Goal: Task Accomplishment & Management: Use online tool/utility

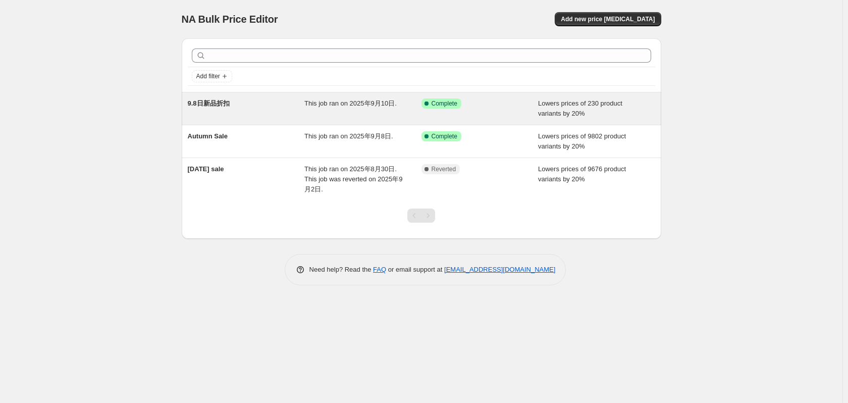
click at [432, 105] on span "Complete" at bounding box center [445, 103] width 26 height 8
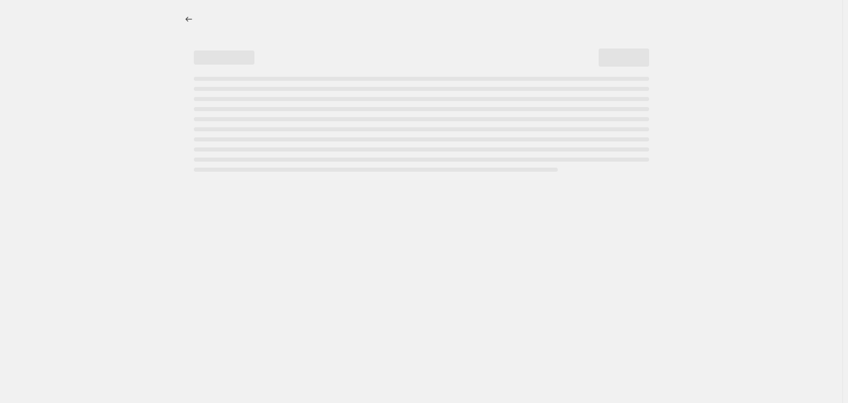
select select "percentage"
select select "tag"
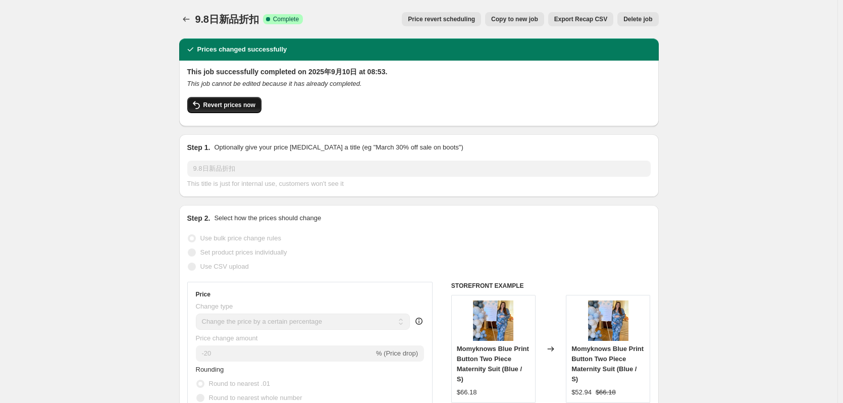
click at [229, 106] on span "Revert prices now" at bounding box center [229, 105] width 52 height 8
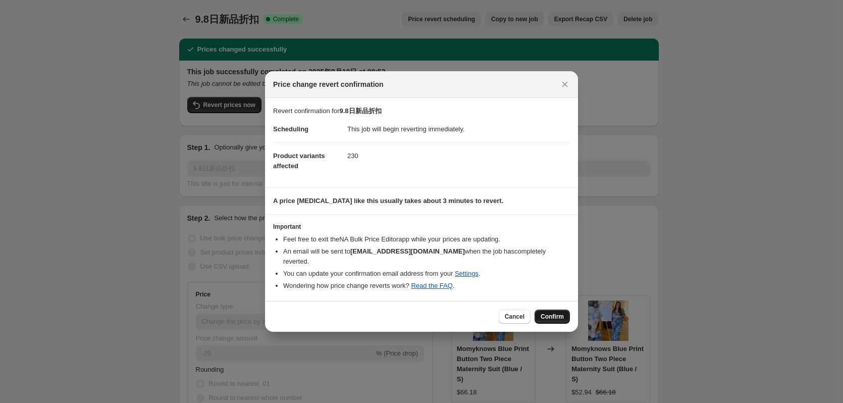
click at [548, 313] on span "Confirm" at bounding box center [552, 316] width 23 height 8
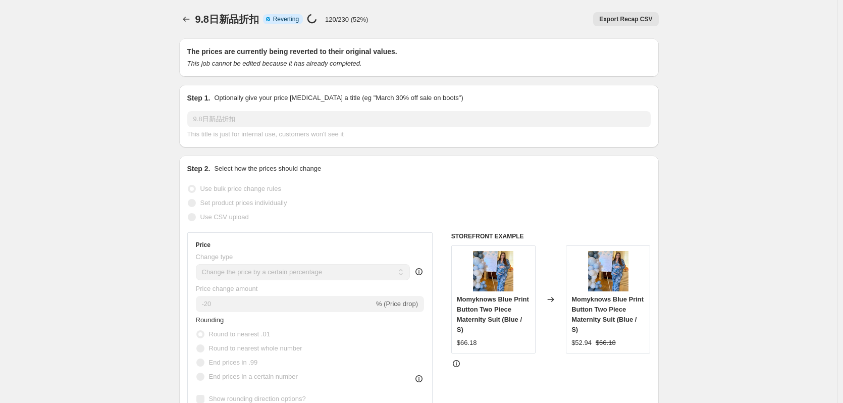
select select "percentage"
select select "tag"
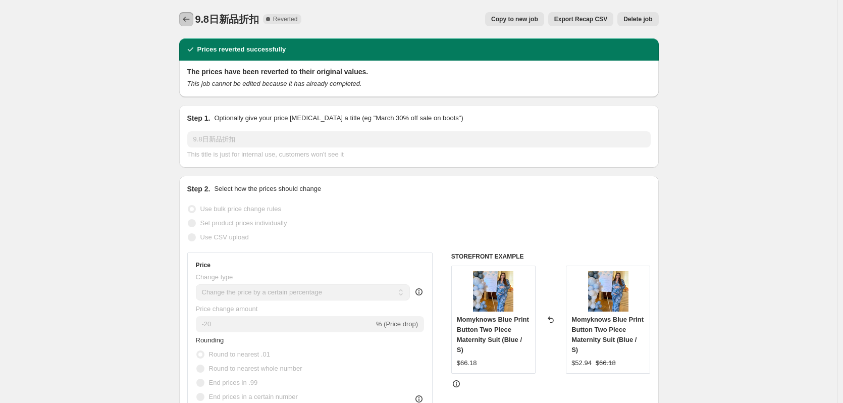
click at [184, 17] on icon "Price change jobs" at bounding box center [186, 19] width 10 height 10
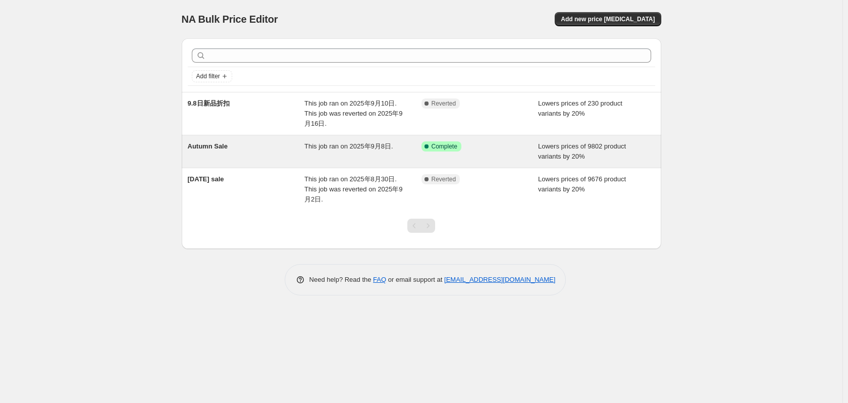
click at [364, 154] on div "This job ran on 2025年9月8日." at bounding box center [362, 151] width 117 height 20
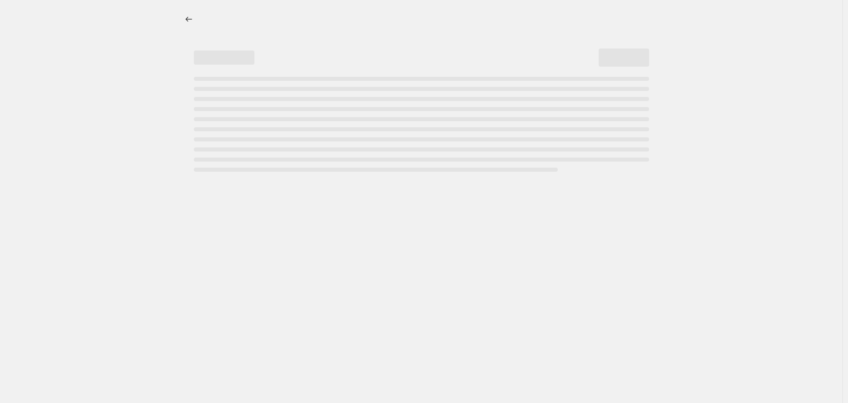
select select "percentage"
select select "collection"
select select "product_status"
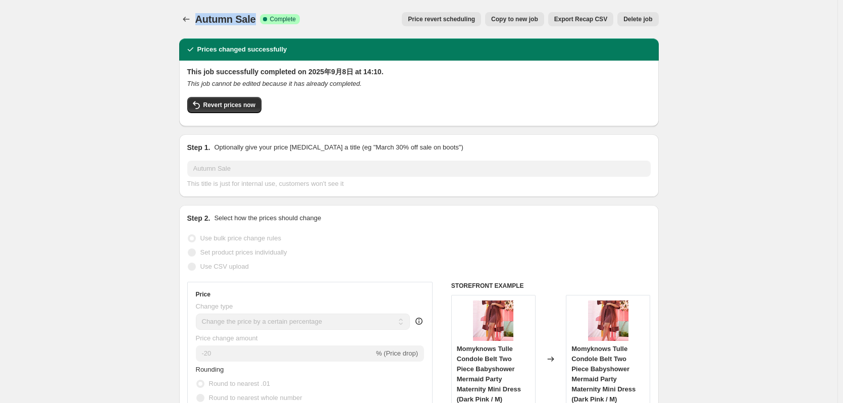
drag, startPoint x: 199, startPoint y: 15, endPoint x: 255, endPoint y: 20, distance: 56.2
click at [255, 20] on span "Autumn Sale" at bounding box center [225, 19] width 61 height 11
click at [228, 107] on span "Revert prices now" at bounding box center [229, 105] width 52 height 8
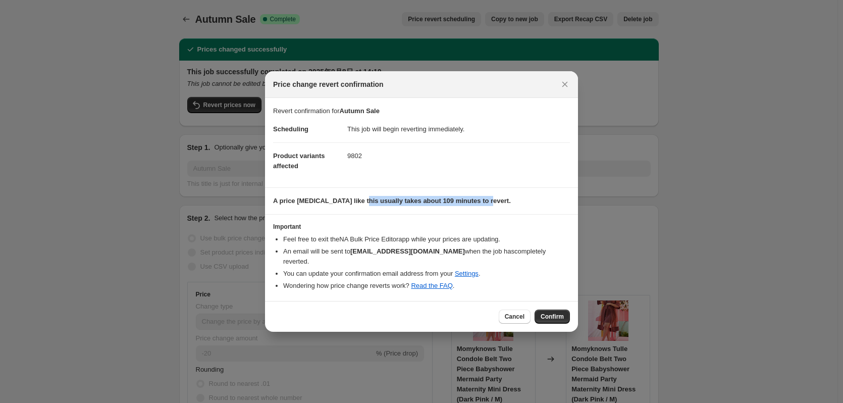
drag, startPoint x: 380, startPoint y: 214, endPoint x: 486, endPoint y: 212, distance: 105.5
click at [486, 212] on section "A price [MEDICAL_DATA] like this usually takes about 109 minutes to revert." at bounding box center [421, 201] width 313 height 26
click at [551, 312] on span "Confirm" at bounding box center [552, 316] width 23 height 8
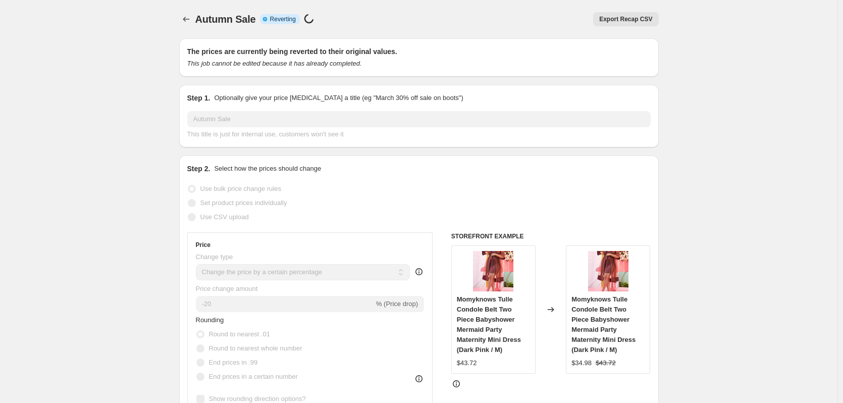
click at [420, 16] on div "Export Recap CSV" at bounding box center [515, 19] width 285 height 14
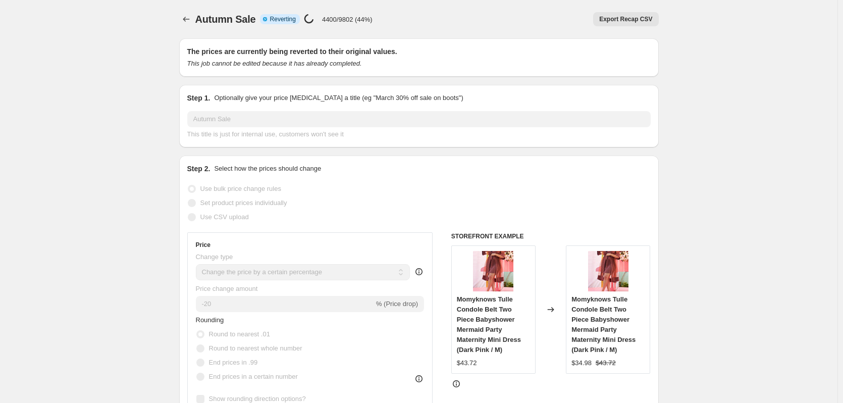
select select "percentage"
select select "collection"
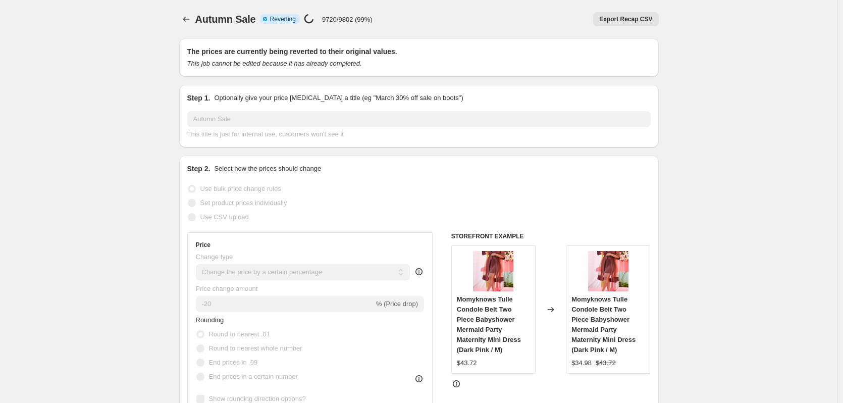
select select "product_status"
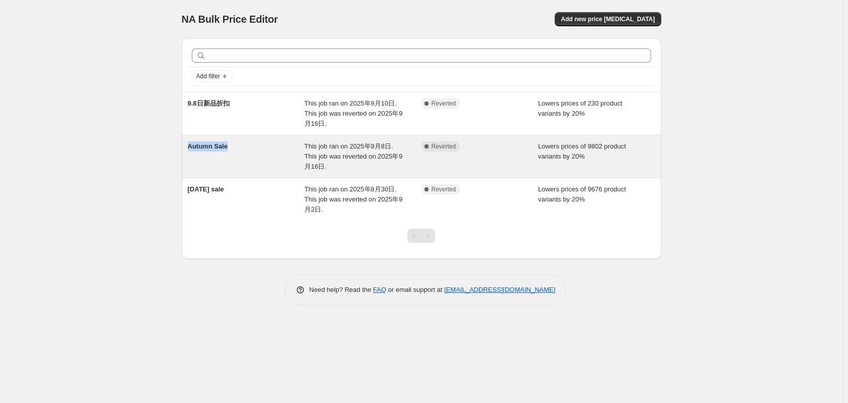
drag, startPoint x: 232, startPoint y: 149, endPoint x: 187, endPoint y: 149, distance: 45.4
click at [187, 149] on div "Autumn Sale This job ran on 2025年9月8日. This job was reverted on 2025年9月16日. Com…" at bounding box center [421, 156] width 479 height 42
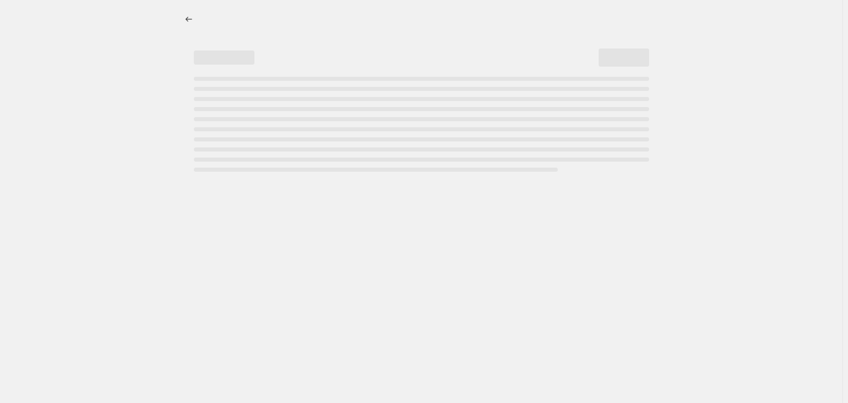
select select "percentage"
select select "collection"
select select "product_status"
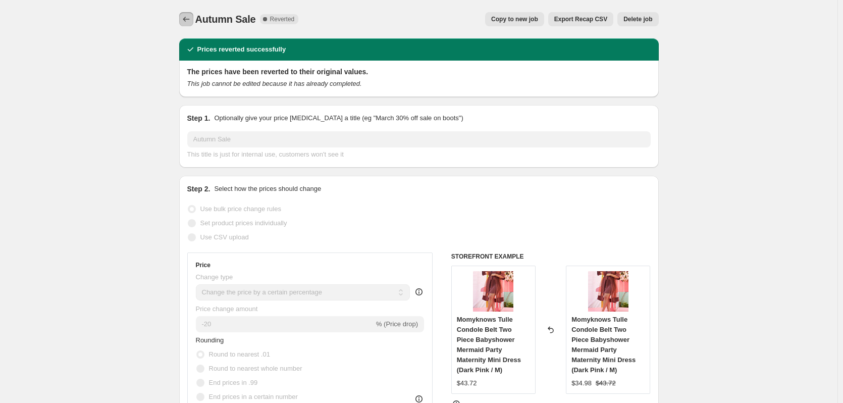
drag, startPoint x: 194, startPoint y: 24, endPoint x: 249, endPoint y: 21, distance: 55.1
click at [249, 21] on div "Autumn Sale Complete Reverted Copy to new job Export Recap CSV Delete job More …" at bounding box center [418, 19] width 479 height 14
drag, startPoint x: 256, startPoint y: 21, endPoint x: 199, endPoint y: 24, distance: 57.1
click at [199, 24] on span "Autumn Sale" at bounding box center [225, 19] width 61 height 11
copy span "Autumn Sale"
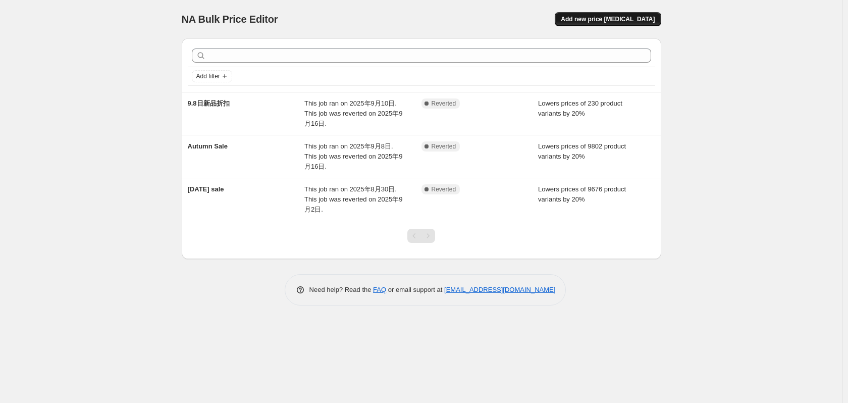
click at [597, 20] on span "Add new price [MEDICAL_DATA]" at bounding box center [608, 19] width 94 height 8
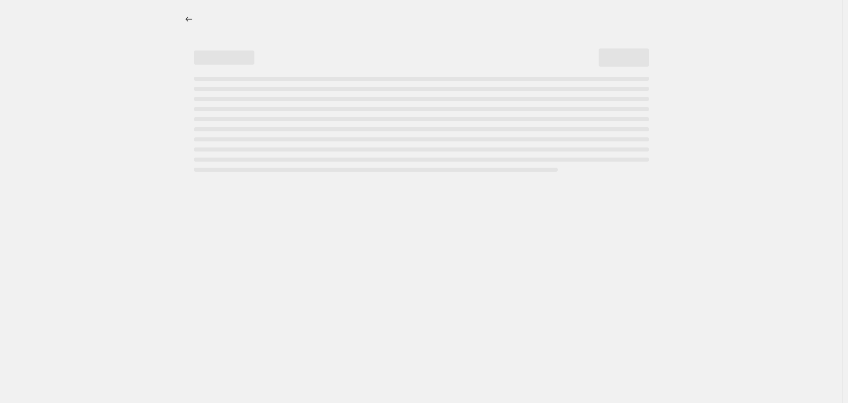
select select "percentage"
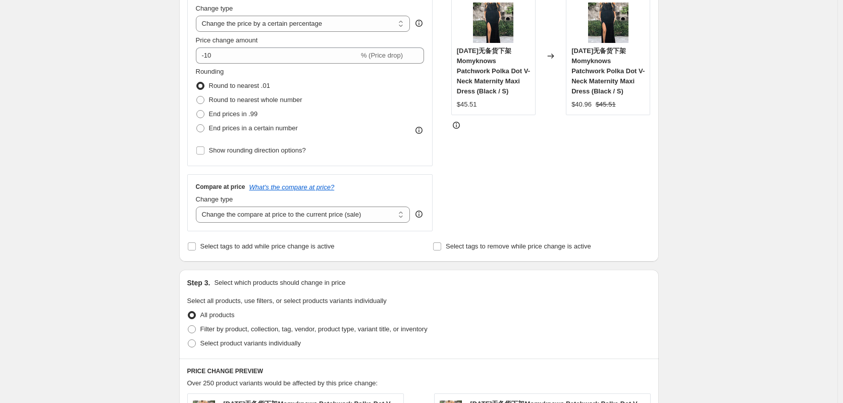
scroll to position [404, 0]
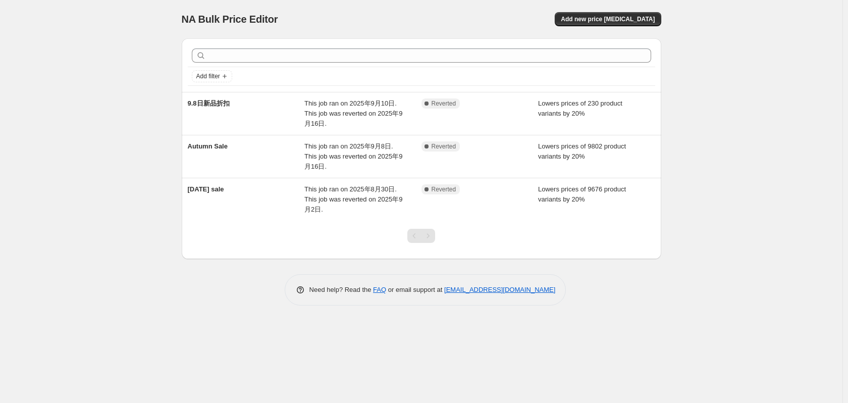
click at [357, 67] on div "Add filter" at bounding box center [421, 76] width 467 height 18
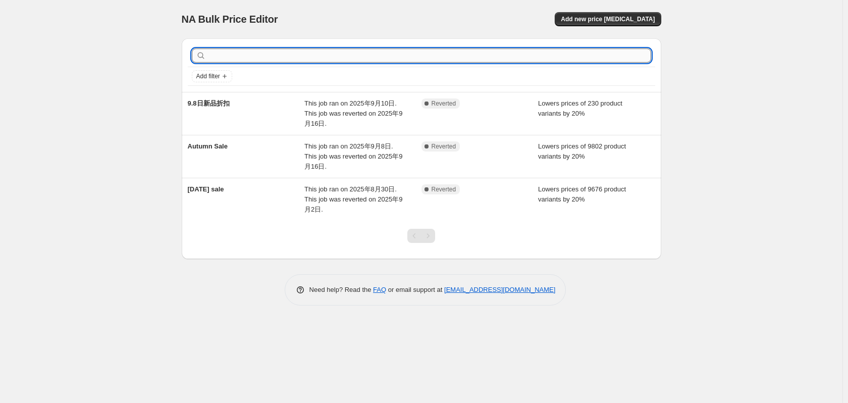
click at [350, 56] on input "text" at bounding box center [429, 55] width 443 height 14
click at [628, 19] on span "Add new price [MEDICAL_DATA]" at bounding box center [608, 19] width 94 height 8
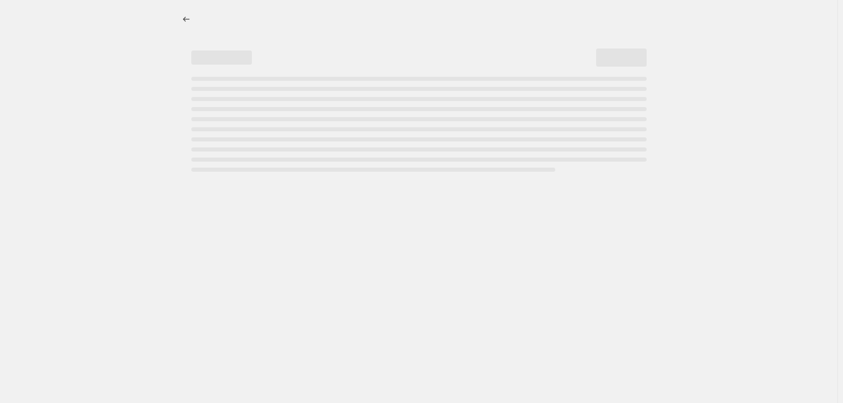
select select "percentage"
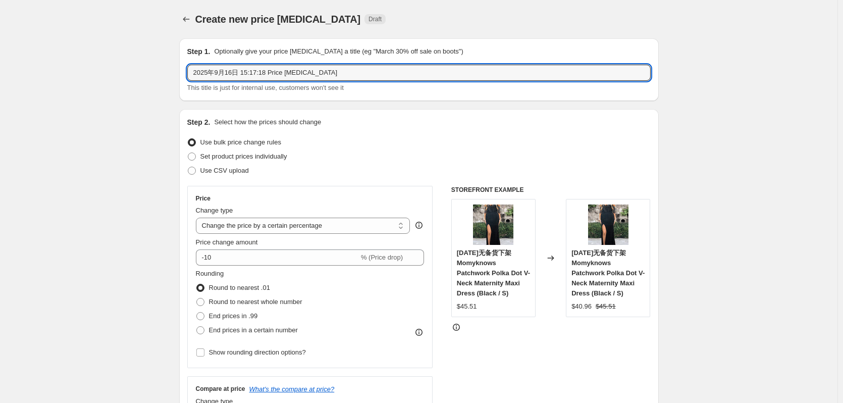
drag, startPoint x: 309, startPoint y: 76, endPoint x: 183, endPoint y: 69, distance: 126.9
click at [183, 69] on div "Step 1. Optionally give your price change job a title (eg "March 30% off sale o…" at bounding box center [418, 69] width 479 height 63
paste input "店小秘价格在打折"
type input "店小秘价格在打折"
drag, startPoint x: 245, startPoint y: 74, endPoint x: 160, endPoint y: 73, distance: 84.8
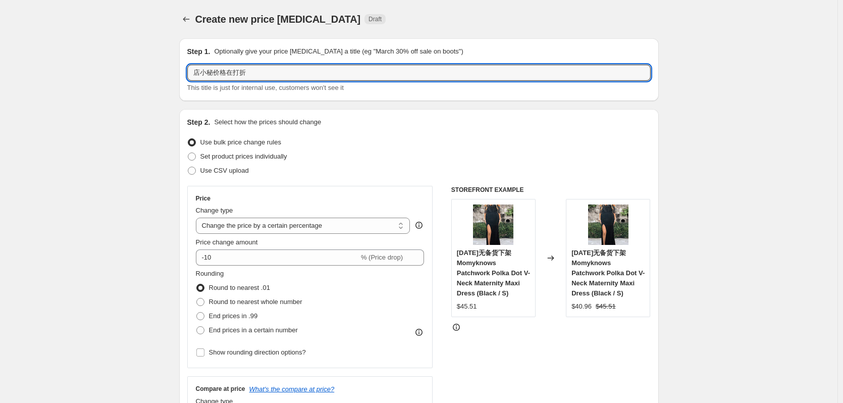
click at [261, 72] on input "text" at bounding box center [418, 73] width 463 height 16
drag, startPoint x: 261, startPoint y: 72, endPoint x: 243, endPoint y: 117, distance: 48.7
click at [260, 72] on input "sumer sale 9.16" at bounding box center [418, 73] width 463 height 16
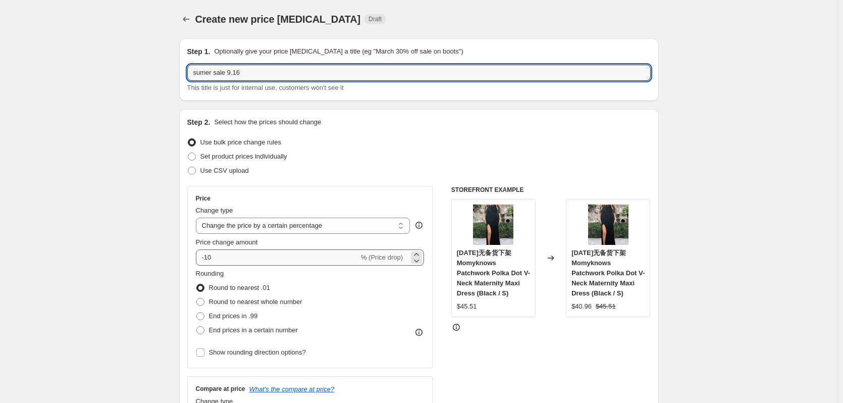
type input "sumer sale 9.16"
click at [227, 262] on input "-10" at bounding box center [277, 257] width 163 height 16
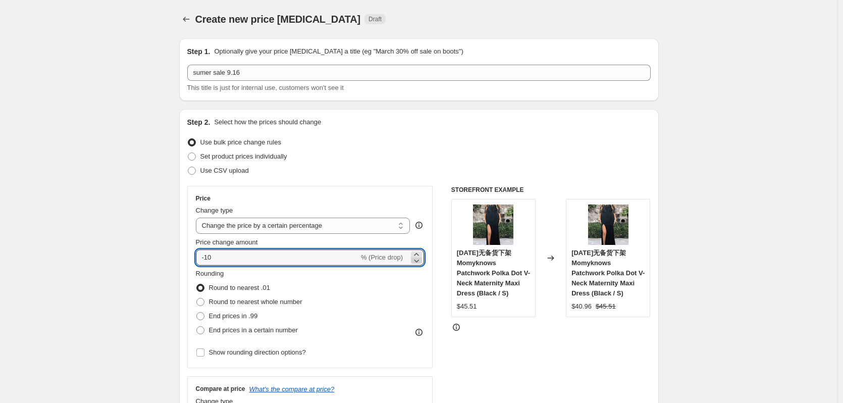
click at [414, 260] on icon at bounding box center [416, 260] width 10 height 10
drag, startPoint x: 235, startPoint y: 259, endPoint x: 196, endPoint y: 254, distance: 38.6
click at [196, 254] on div "Price Change type Change the price to a certain amount Change the price by a ce…" at bounding box center [310, 277] width 246 height 182
click at [219, 258] on input "-11" at bounding box center [277, 257] width 163 height 16
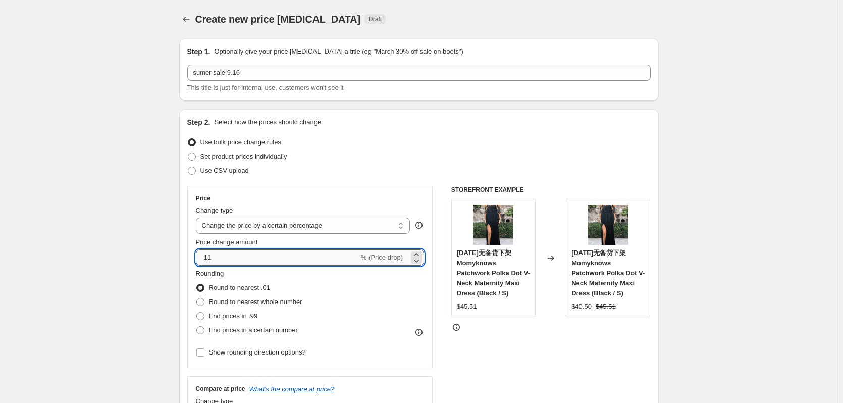
type input "-1"
type input "-20"
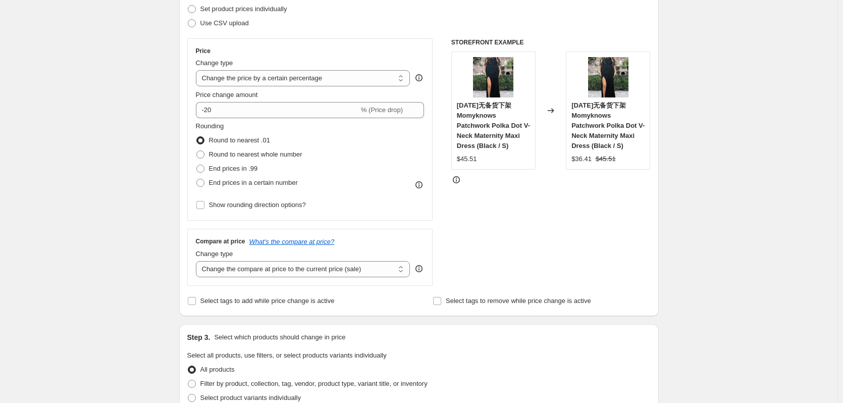
scroll to position [151, 0]
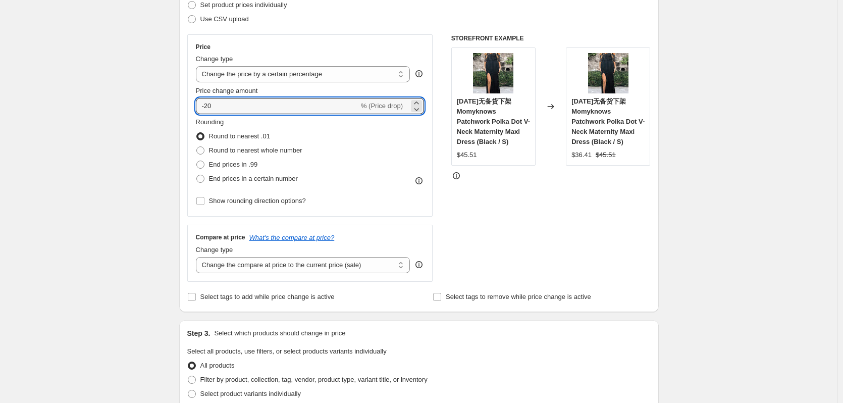
drag, startPoint x: 297, startPoint y: 108, endPoint x: 166, endPoint y: 108, distance: 131.2
click at [166, 108] on div "Create new price change job. This page is ready Create new price change job Dra…" at bounding box center [418, 366] width 837 height 1035
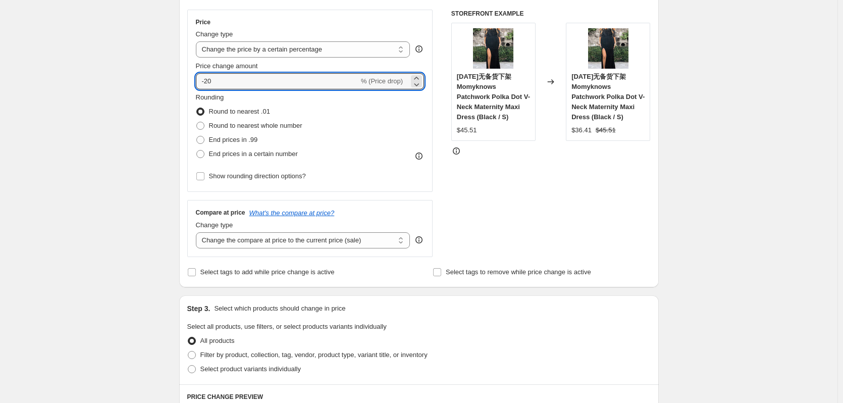
scroll to position [252, 0]
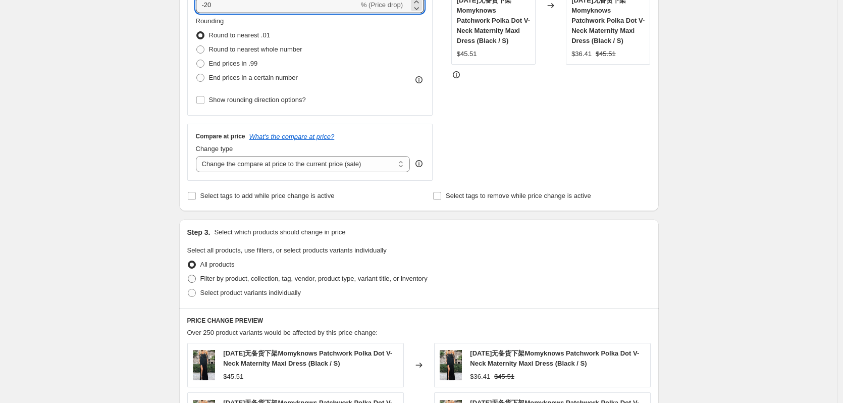
click at [220, 279] on span "Filter by product, collection, tag, vendor, product type, variant title, or inv…" at bounding box center [313, 279] width 227 height 8
click at [188, 275] on input "Filter by product, collection, tag, vendor, product type, variant title, or inv…" at bounding box center [188, 275] width 1 height 1
radio input "true"
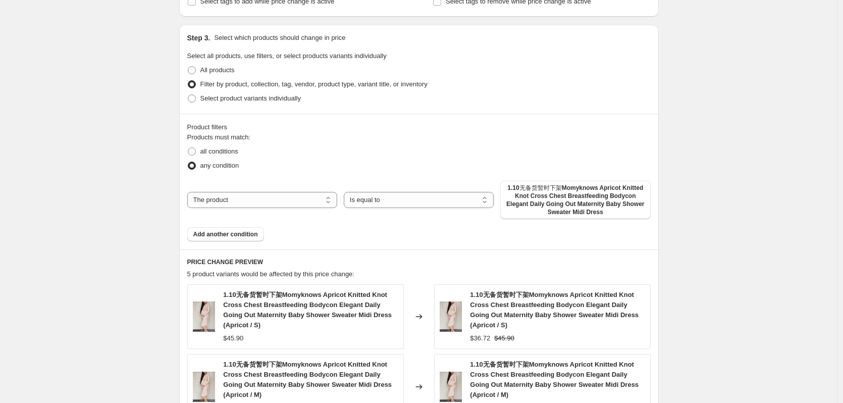
scroll to position [454, 0]
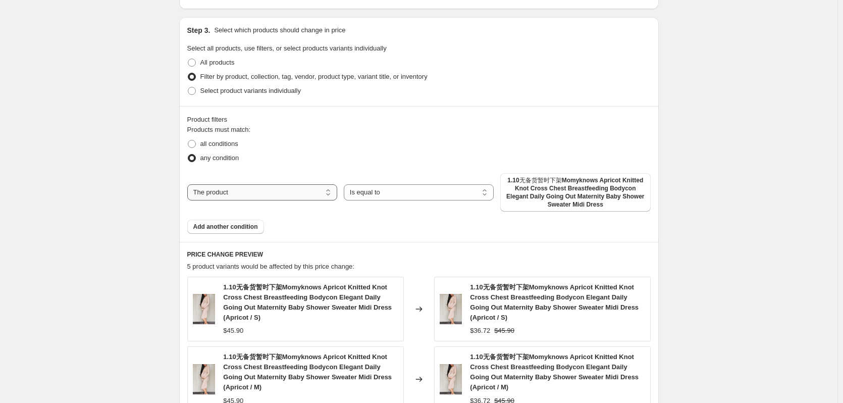
click at [249, 189] on select "The product The product's collection The product's tag The product's vendor The…" at bounding box center [262, 192] width 150 height 16
select select "collection"
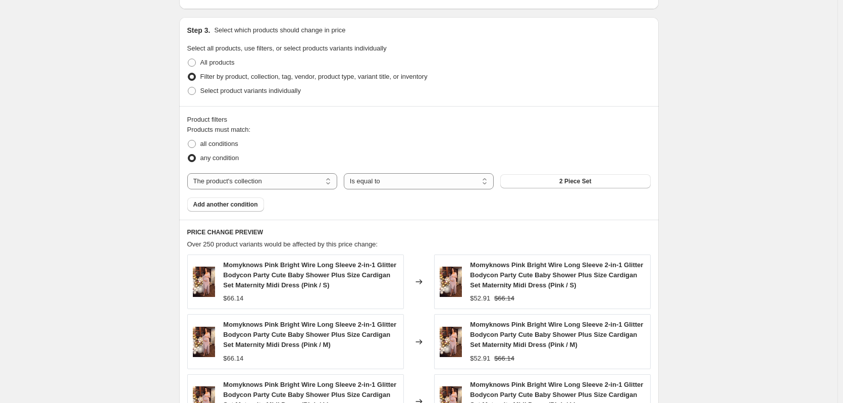
click at [583, 189] on div "The product The product's collection The product's tag The product's vendor The…" at bounding box center [418, 181] width 463 height 16
click at [579, 183] on span "2 Piece Set" at bounding box center [575, 181] width 32 height 8
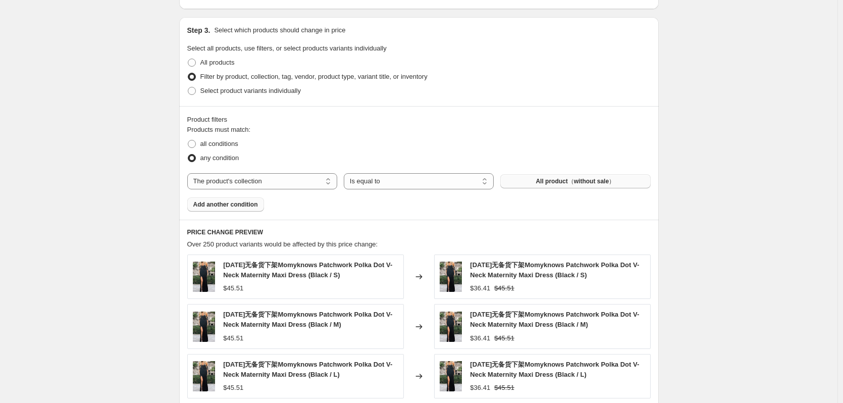
click at [210, 207] on span "Add another condition" at bounding box center [225, 204] width 65 height 8
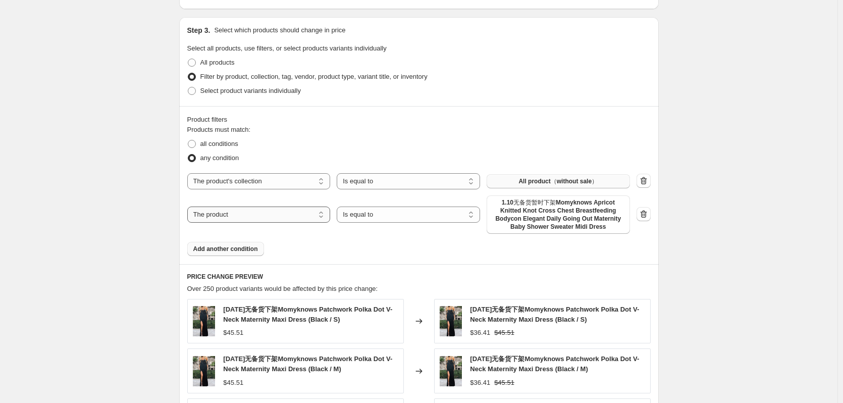
click at [267, 219] on select "The product The product's collection The product's tag The product's vendor The…" at bounding box center [258, 214] width 143 height 16
select select "product_status"
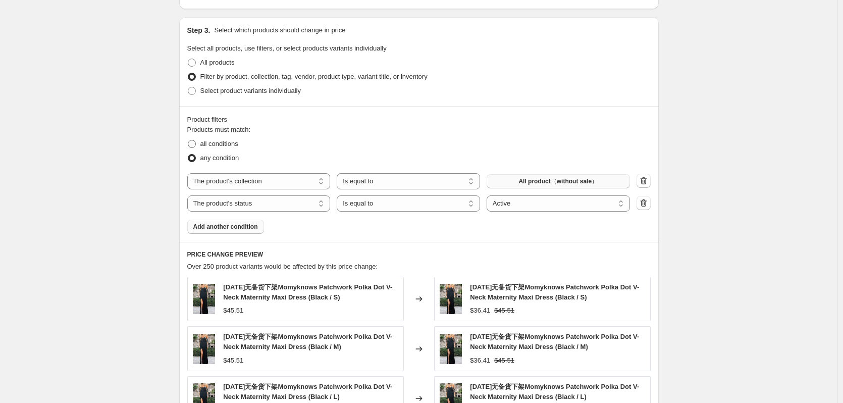
click at [220, 147] on span "all conditions" at bounding box center [219, 144] width 38 height 8
click at [188, 140] on input "all conditions" at bounding box center [188, 140] width 1 height 1
radio input "true"
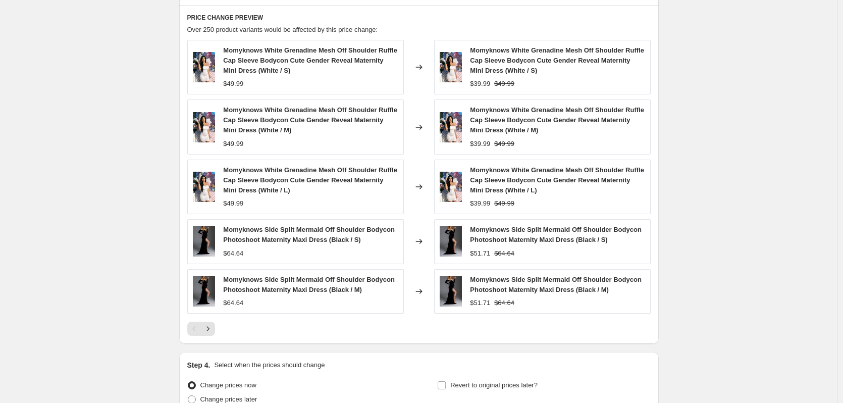
scroll to position [789, 0]
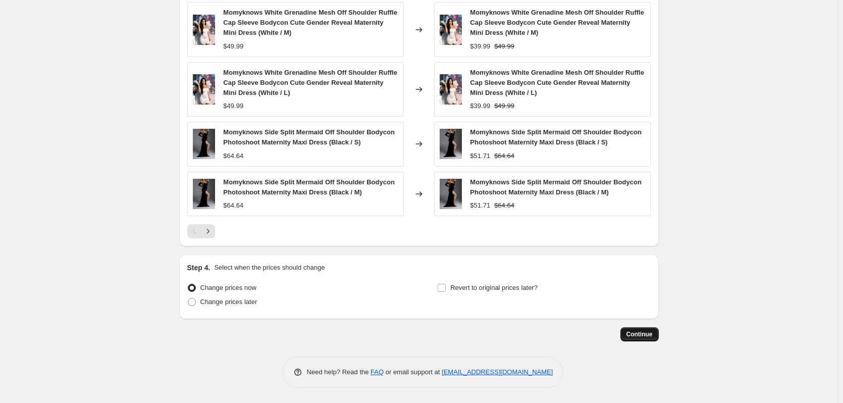
click at [653, 336] on span "Continue" at bounding box center [639, 334] width 26 height 8
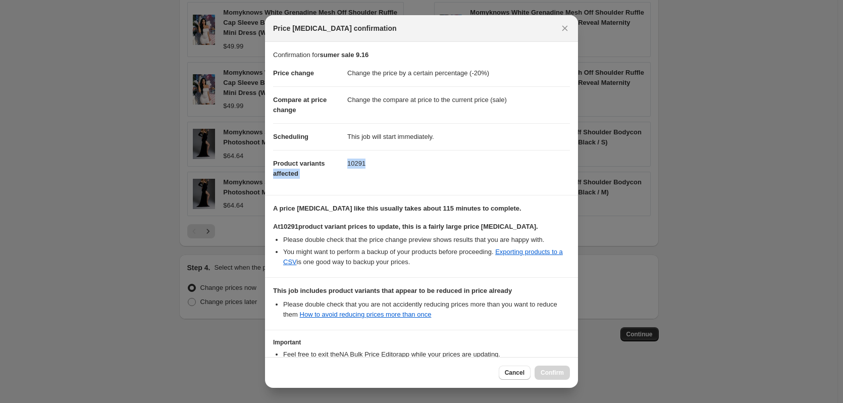
drag, startPoint x: 342, startPoint y: 164, endPoint x: 371, endPoint y: 168, distance: 29.6
click at [371, 168] on dl "Price change Change the price by a certain percentage (-20%) Compare at price c…" at bounding box center [421, 123] width 297 height 127
click at [371, 168] on dd "10291" at bounding box center [458, 163] width 223 height 27
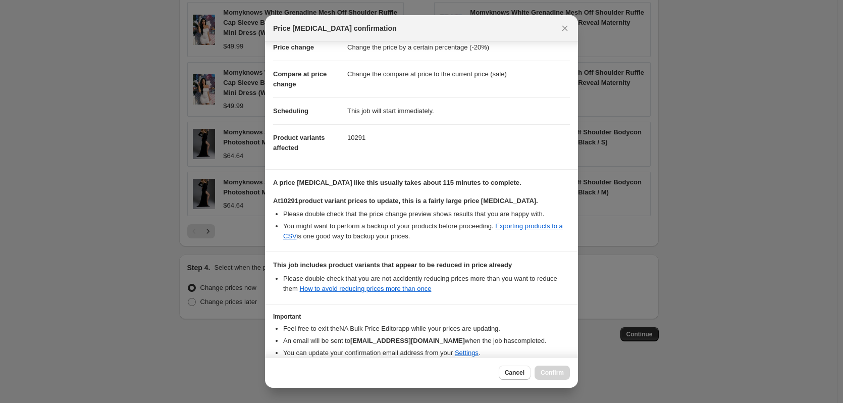
scroll to position [78, 0]
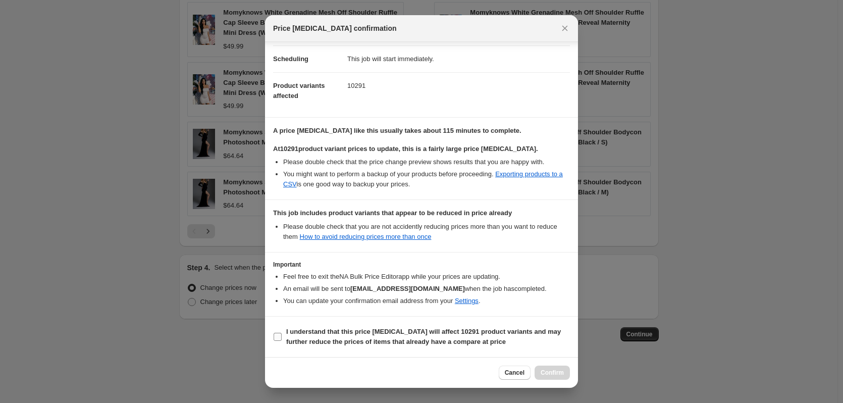
click at [276, 336] on input "I understand that this price change job will affect 10291 product variants and …" at bounding box center [278, 337] width 8 height 8
checkbox input "true"
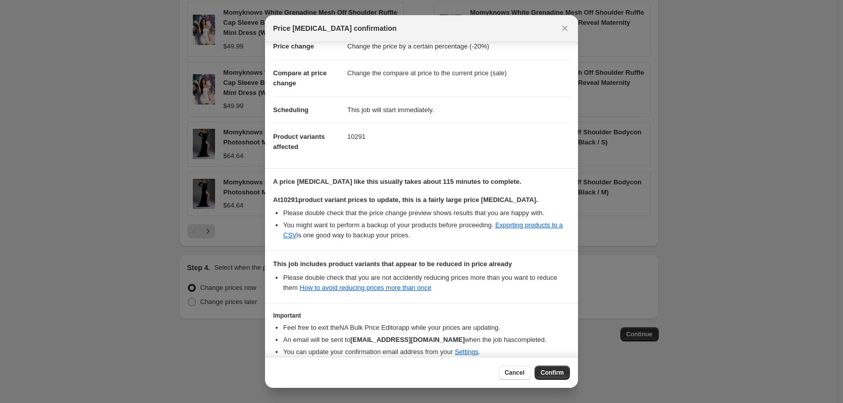
scroll to position [0, 0]
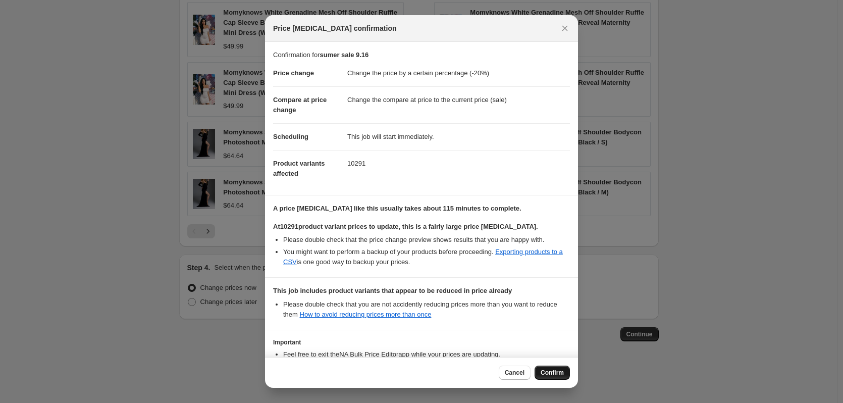
click at [551, 374] on span "Confirm" at bounding box center [552, 372] width 23 height 8
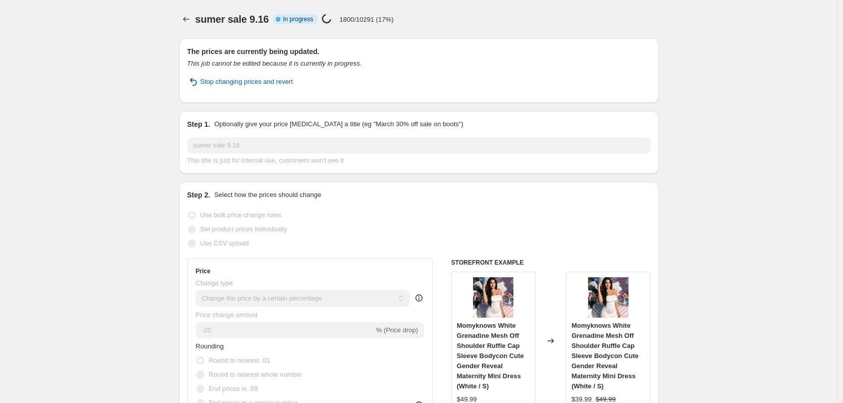
drag, startPoint x: 93, startPoint y: 87, endPoint x: 116, endPoint y: 70, distance: 28.5
select select "percentage"
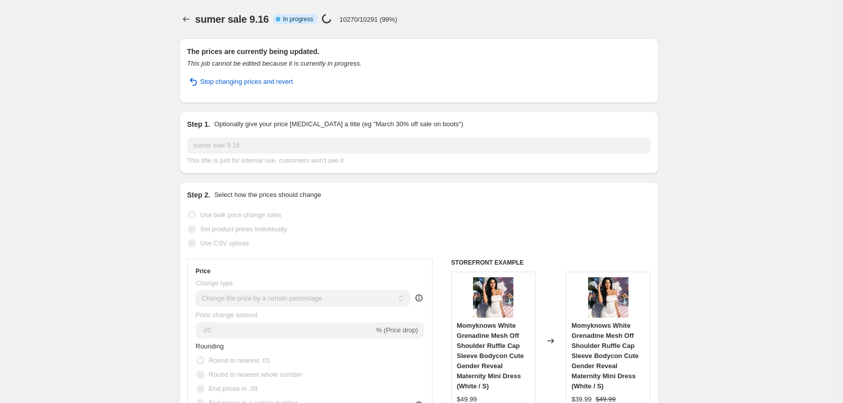
select select "collection"
select select "product_status"
